Goal: Find specific page/section: Find specific page/section

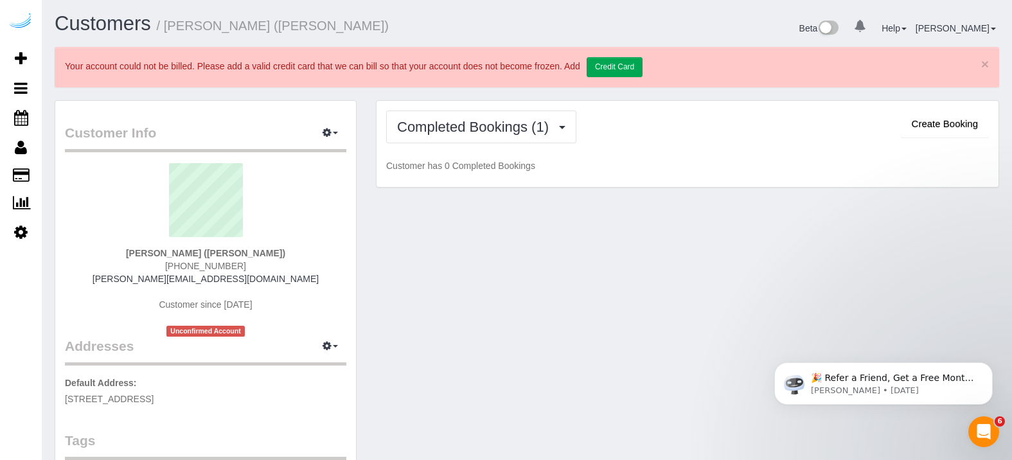
click at [327, 237] on sui-profile-pic at bounding box center [206, 205] width 262 height 84
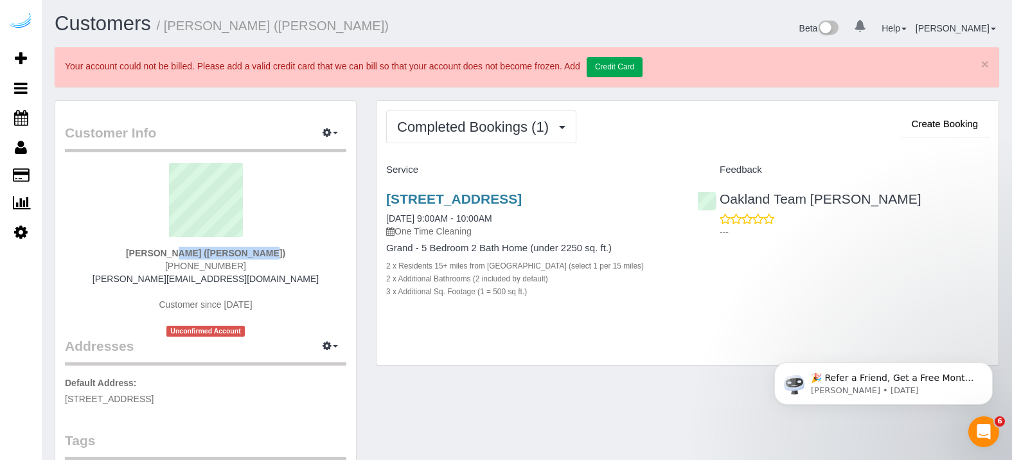
drag, startPoint x: 254, startPoint y: 253, endPoint x: 156, endPoint y: 257, distance: 98.4
click at [156, 257] on div "[PERSON_NAME] ([PERSON_NAME]) [PHONE_NUMBER] [PERSON_NAME][EMAIL_ADDRESS][DOMAI…" at bounding box center [206, 250] width 282 height 174
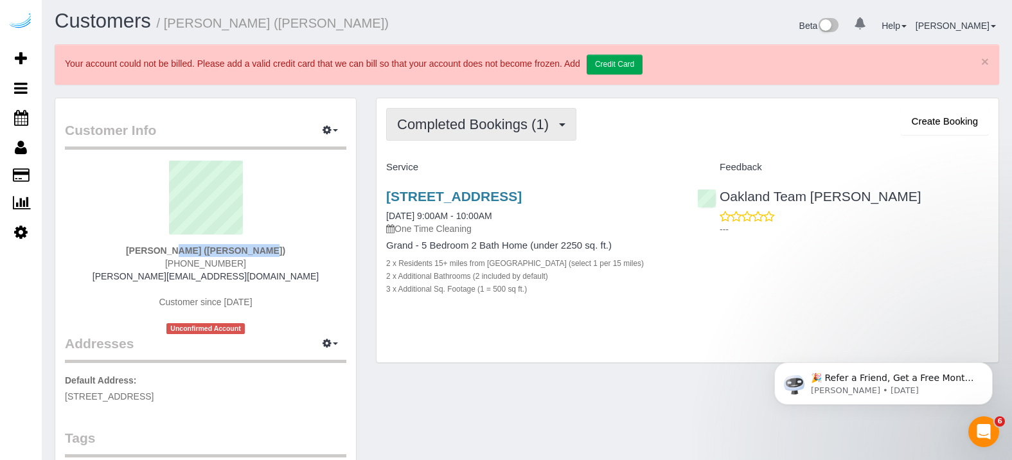
click at [546, 127] on span "Completed Bookings (1)" at bounding box center [476, 124] width 158 height 16
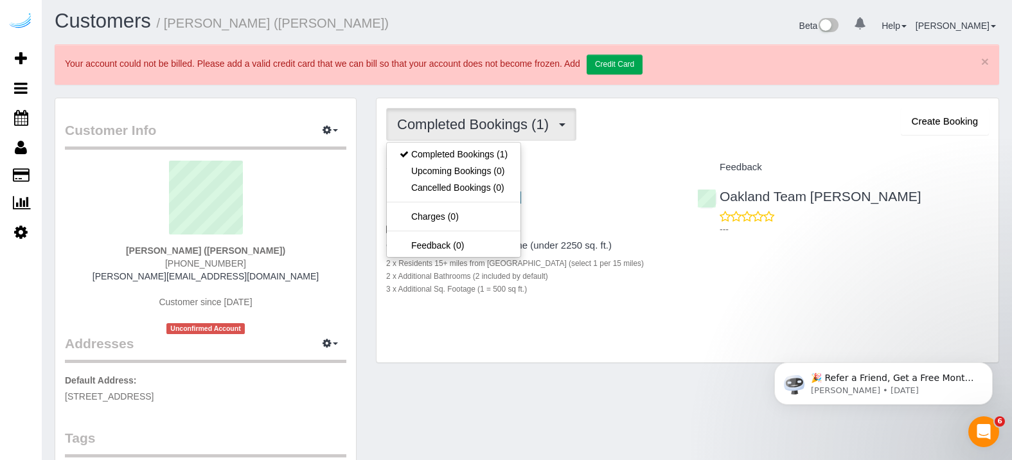
click at [562, 314] on div "[STREET_ADDRESS] [DATE] 9:00AM - 10:00AM One Time Cleaning Grand - 5 Bedroom 2 …" at bounding box center [532, 249] width 311 height 143
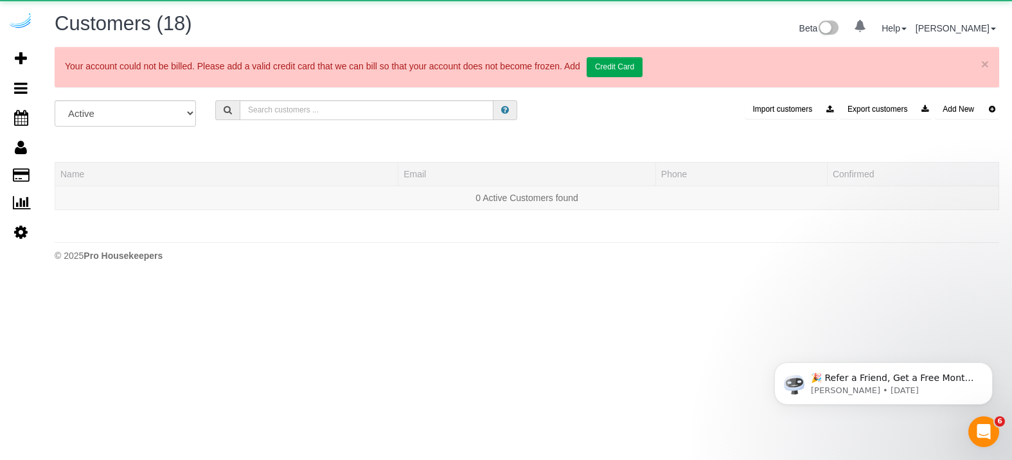
scroll to position [0, 0]
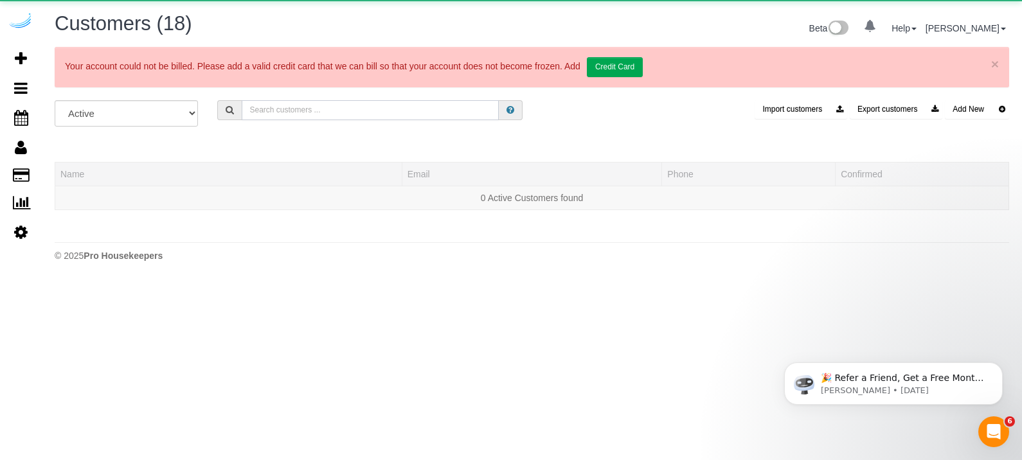
click at [267, 110] on input "text" at bounding box center [370, 110] width 257 height 20
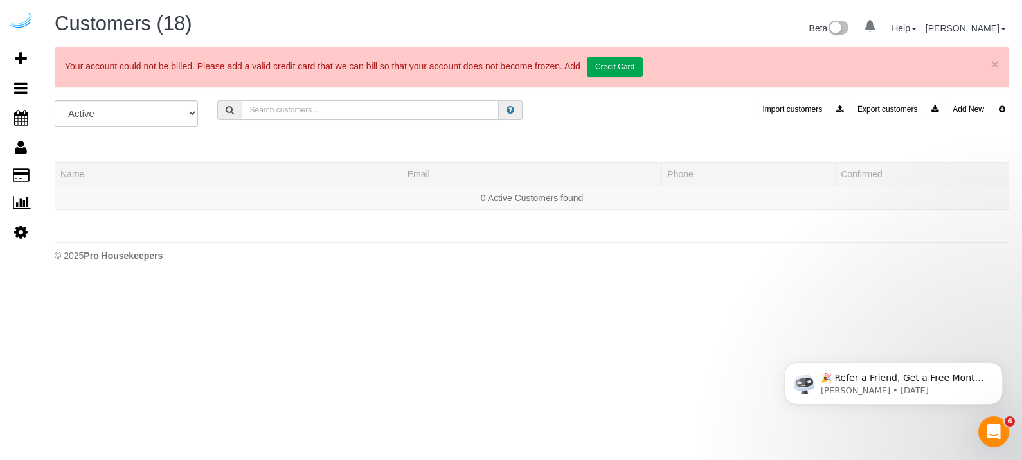
paste input "Ziprent"
type input "Ziprent"
click at [111, 194] on link "Ziprent Repairs" at bounding box center [91, 198] width 62 height 10
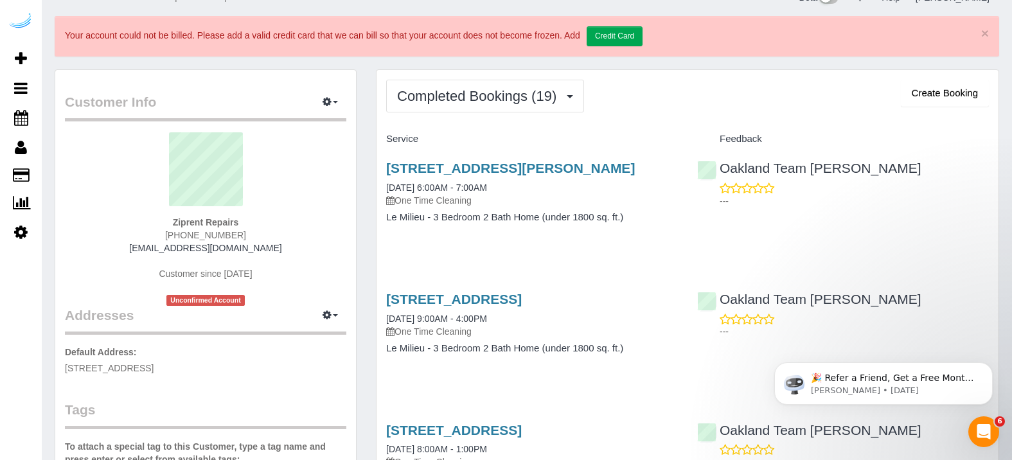
scroll to position [31, 0]
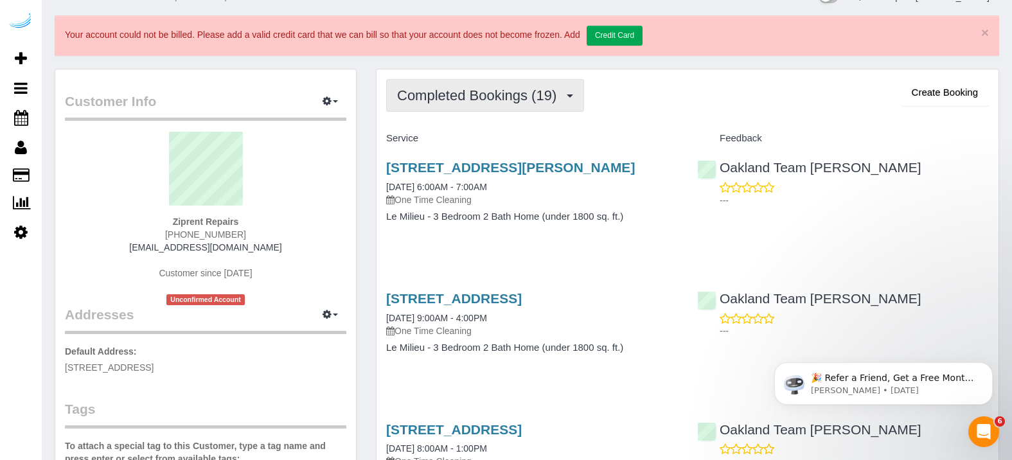
click at [545, 94] on span "Completed Bookings (19)" at bounding box center [480, 95] width 166 height 16
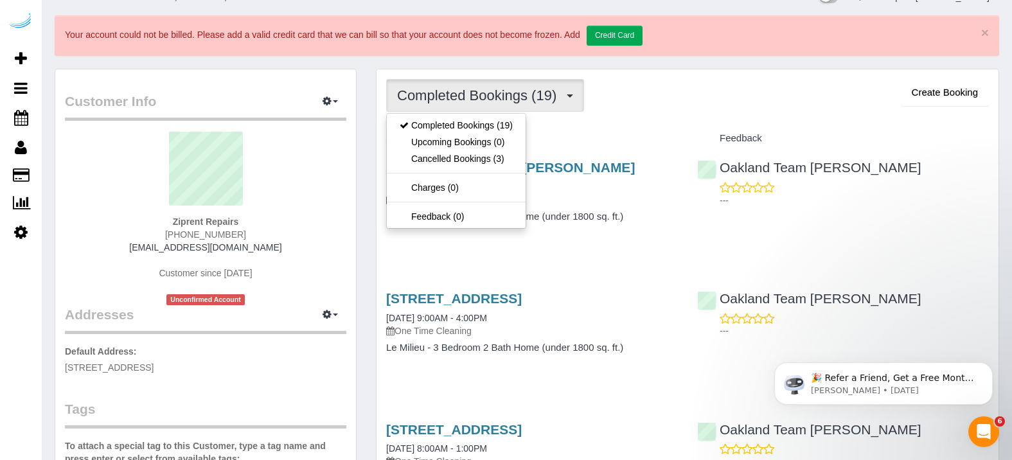
click at [550, 136] on h4 "Service" at bounding box center [532, 138] width 292 height 11
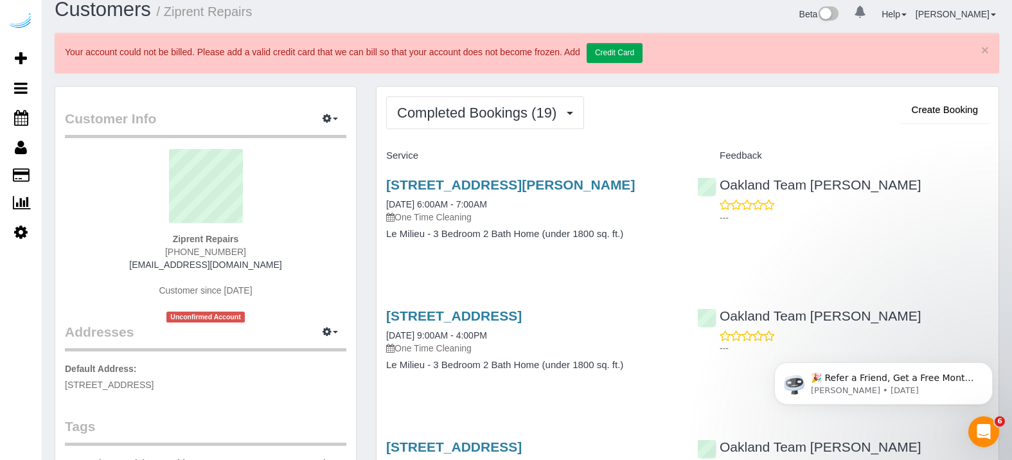
scroll to position [0, 0]
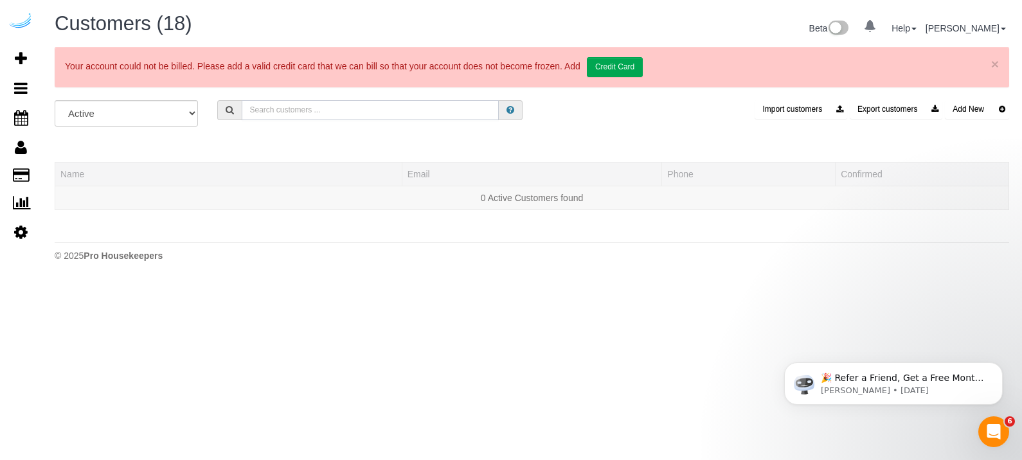
click at [329, 112] on input "text" at bounding box center [370, 110] width 257 height 20
paste input "Hello [PERSON_NAME]"
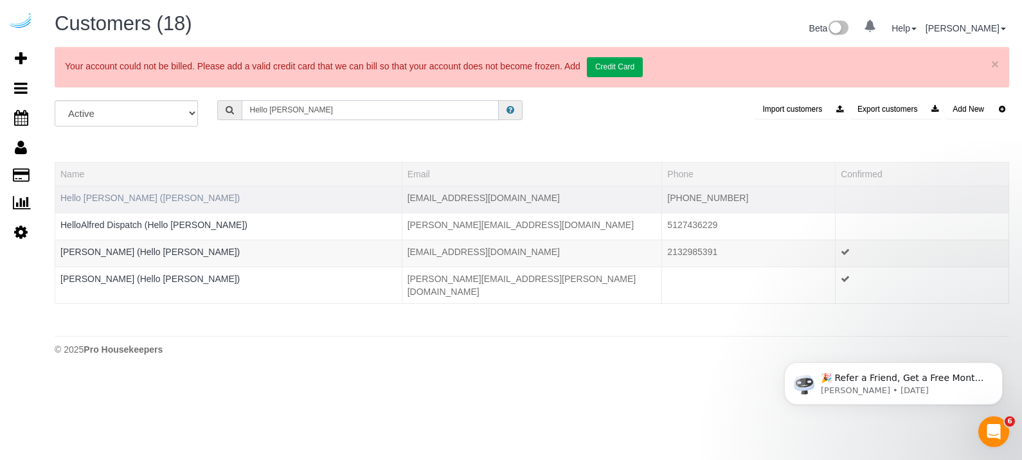
type input "Hello [PERSON_NAME]"
click at [117, 195] on link "Hello [PERSON_NAME] ([PERSON_NAME])" at bounding box center [149, 198] width 179 height 10
